Goal: Task Accomplishment & Management: Manage account settings

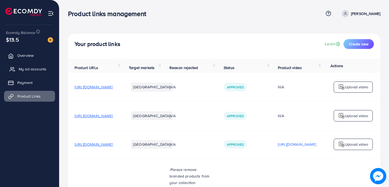
click at [25, 72] on link "My ad accounts" at bounding box center [29, 68] width 51 height 11
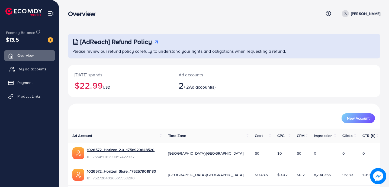
click at [26, 67] on span "My ad accounts" at bounding box center [33, 68] width 28 height 5
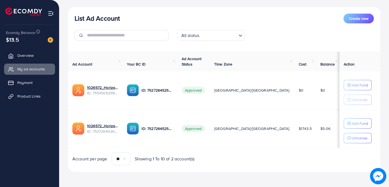
scroll to position [51, 0]
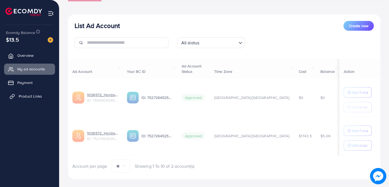
click at [35, 93] on span "Product Links" at bounding box center [30, 95] width 23 height 5
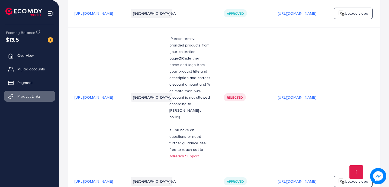
scroll to position [154, 0]
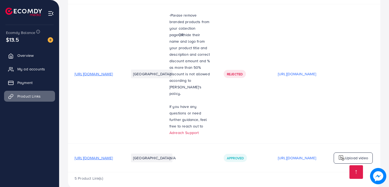
click at [108, 155] on span "[URL][DOMAIN_NAME]" at bounding box center [94, 157] width 38 height 5
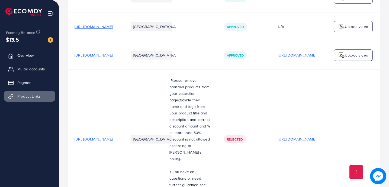
scroll to position [0, 0]
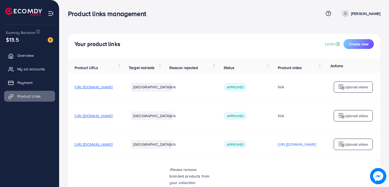
click at [113, 89] on span "[URL][DOMAIN_NAME]" at bounding box center [94, 86] width 38 height 5
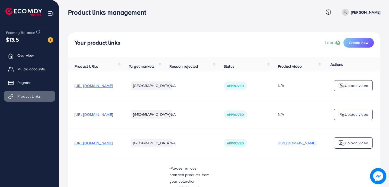
click at [106, 149] on td "[URL][DOMAIN_NAME]" at bounding box center [95, 142] width 54 height 28
click at [106, 145] on span "[URL][DOMAIN_NAME]" at bounding box center [94, 142] width 38 height 5
click at [35, 69] on span "My ad accounts" at bounding box center [33, 68] width 28 height 5
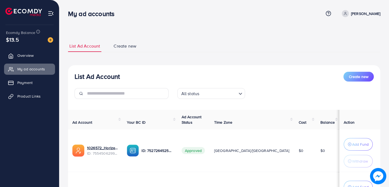
scroll to position [67, 0]
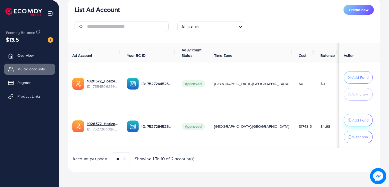
click at [348, 120] on div "Add Fund" at bounding box center [358, 120] width 21 height 7
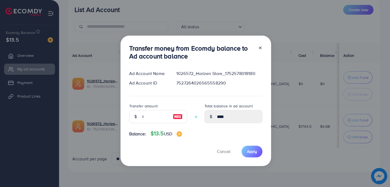
click at [177, 118] on img at bounding box center [178, 116] width 10 height 7
type input "**"
type input "*****"
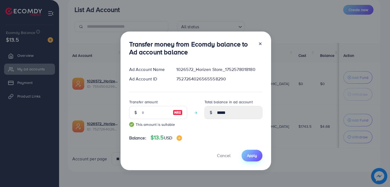
click at [250, 156] on span "Apply" at bounding box center [252, 154] width 10 height 5
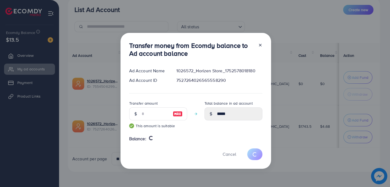
type input "****"
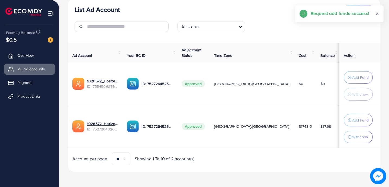
scroll to position [0, 0]
